Goal: Download file/media

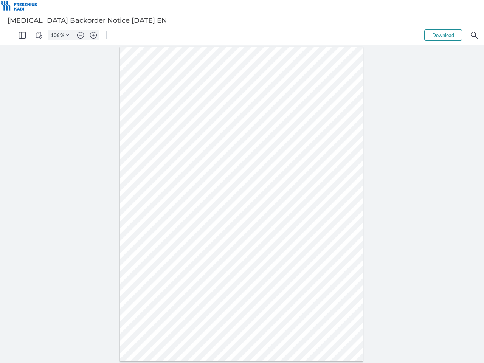
click at [22, 35] on img "Panel" at bounding box center [22, 35] width 7 height 7
click at [39, 35] on img "View Controls" at bounding box center [39, 35] width 7 height 7
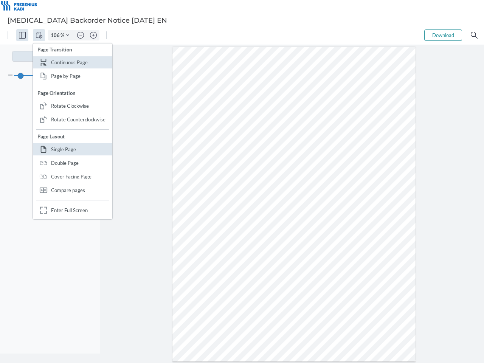
click at [56, 35] on input "106" at bounding box center [54, 35] width 12 height 7
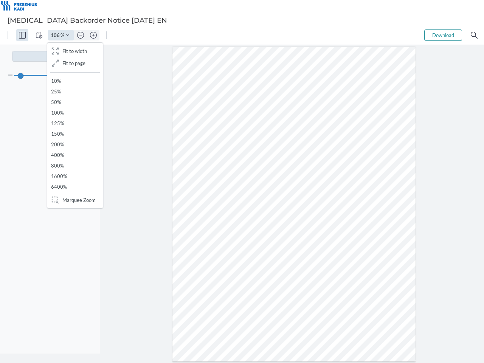
click at [68, 35] on img "Zoom Controls" at bounding box center [67, 35] width 3 height 3
click at [81, 35] on img "Zoom out" at bounding box center [80, 35] width 7 height 7
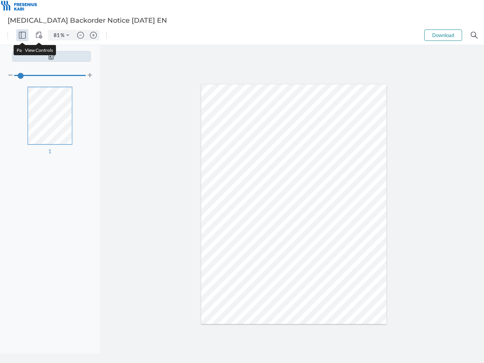
click at [93, 35] on img "Zoom in" at bounding box center [93, 35] width 7 height 7
type input "106"
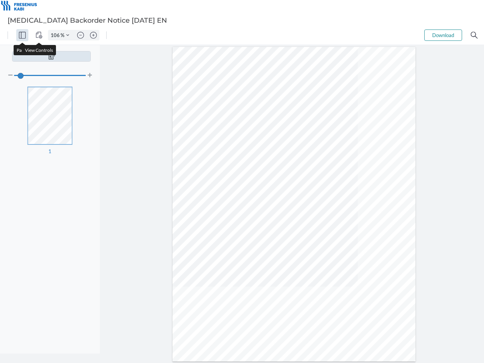
click at [443, 35] on button "Download" at bounding box center [443, 34] width 38 height 11
click at [474, 35] on img "Search" at bounding box center [474, 35] width 7 height 7
